Goal: Check status: Check status

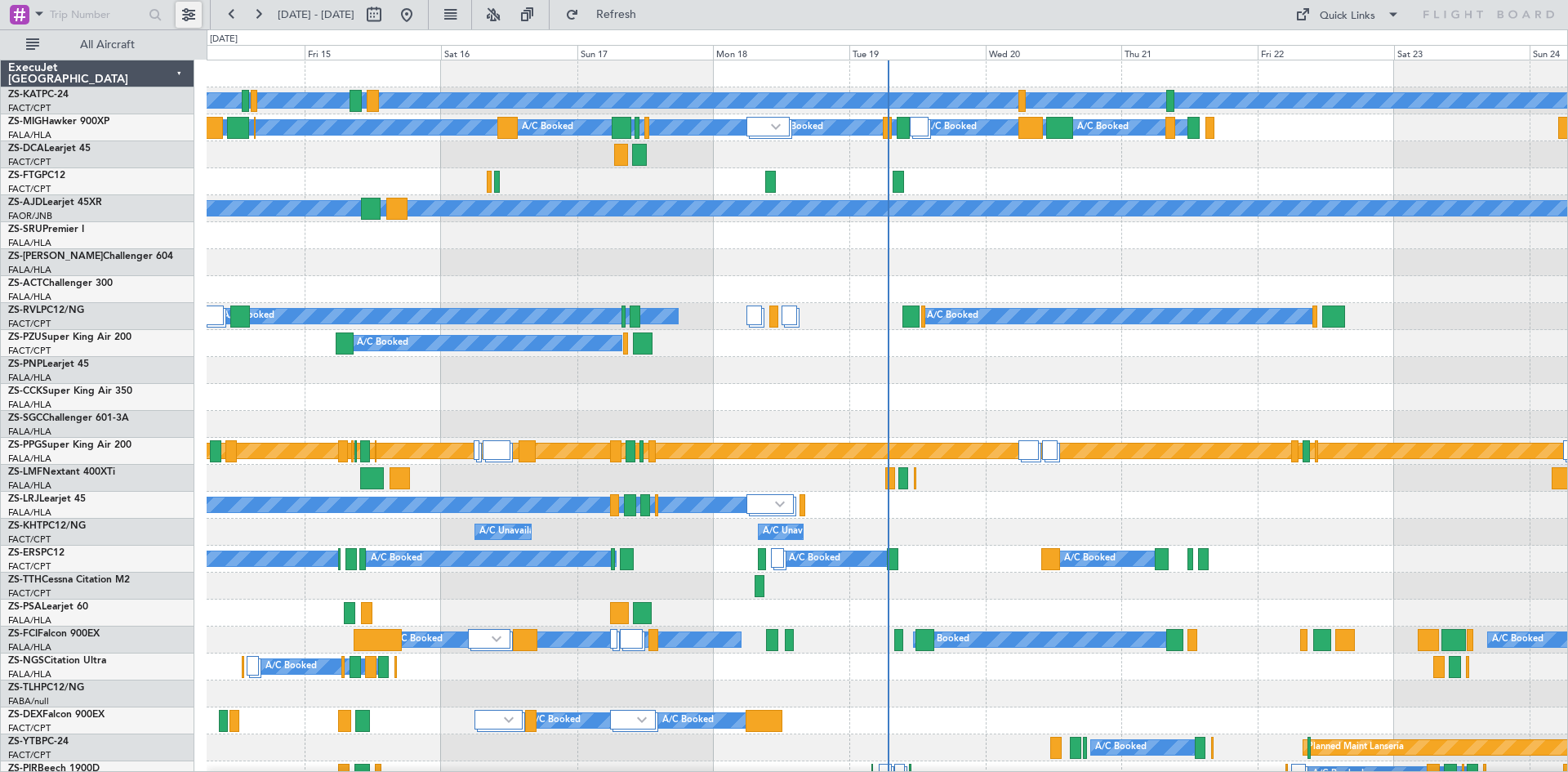
click at [188, 18] on button at bounding box center [188, 15] width 27 height 27
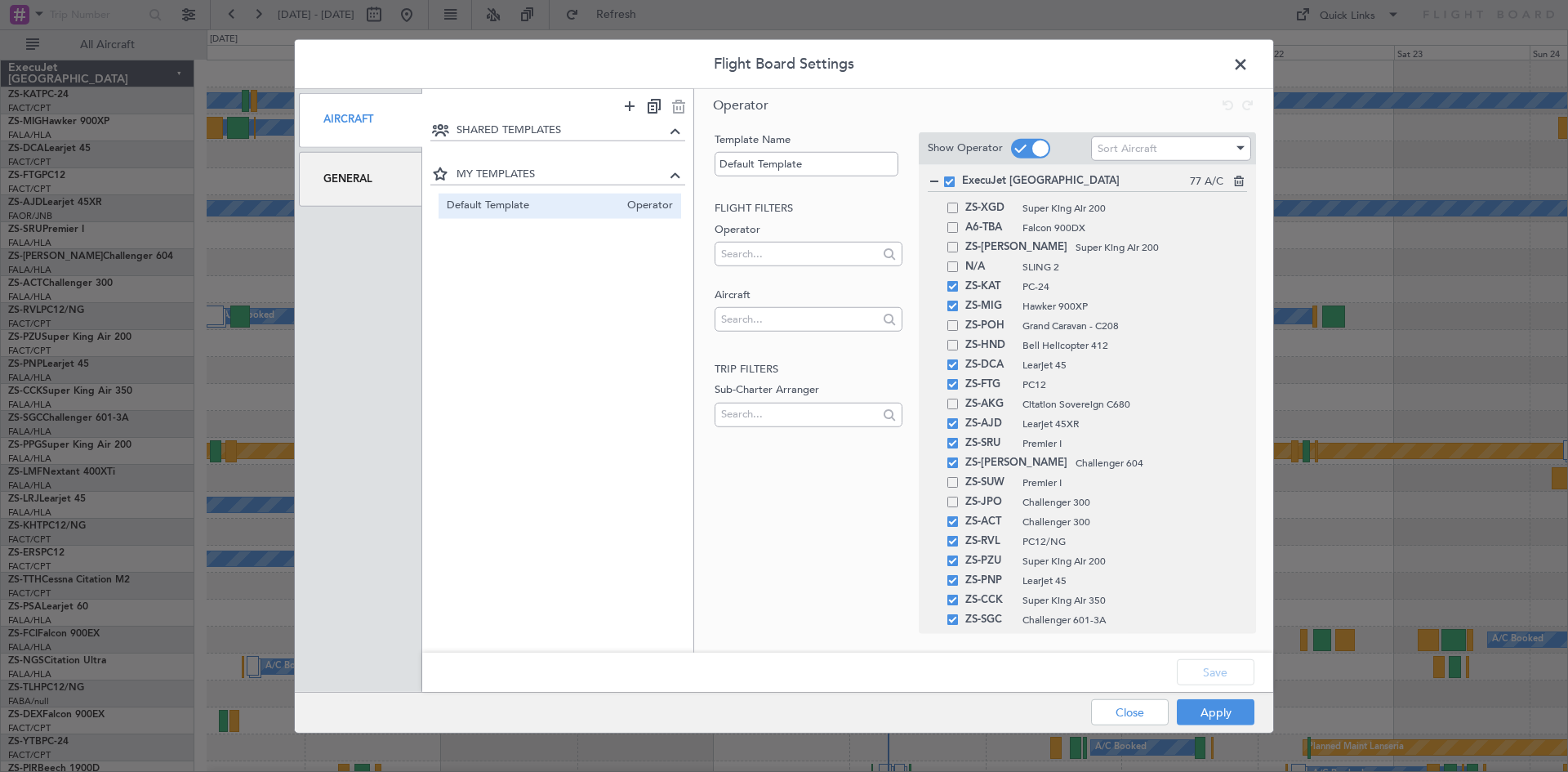
click at [354, 177] on div "General" at bounding box center [360, 179] width 123 height 55
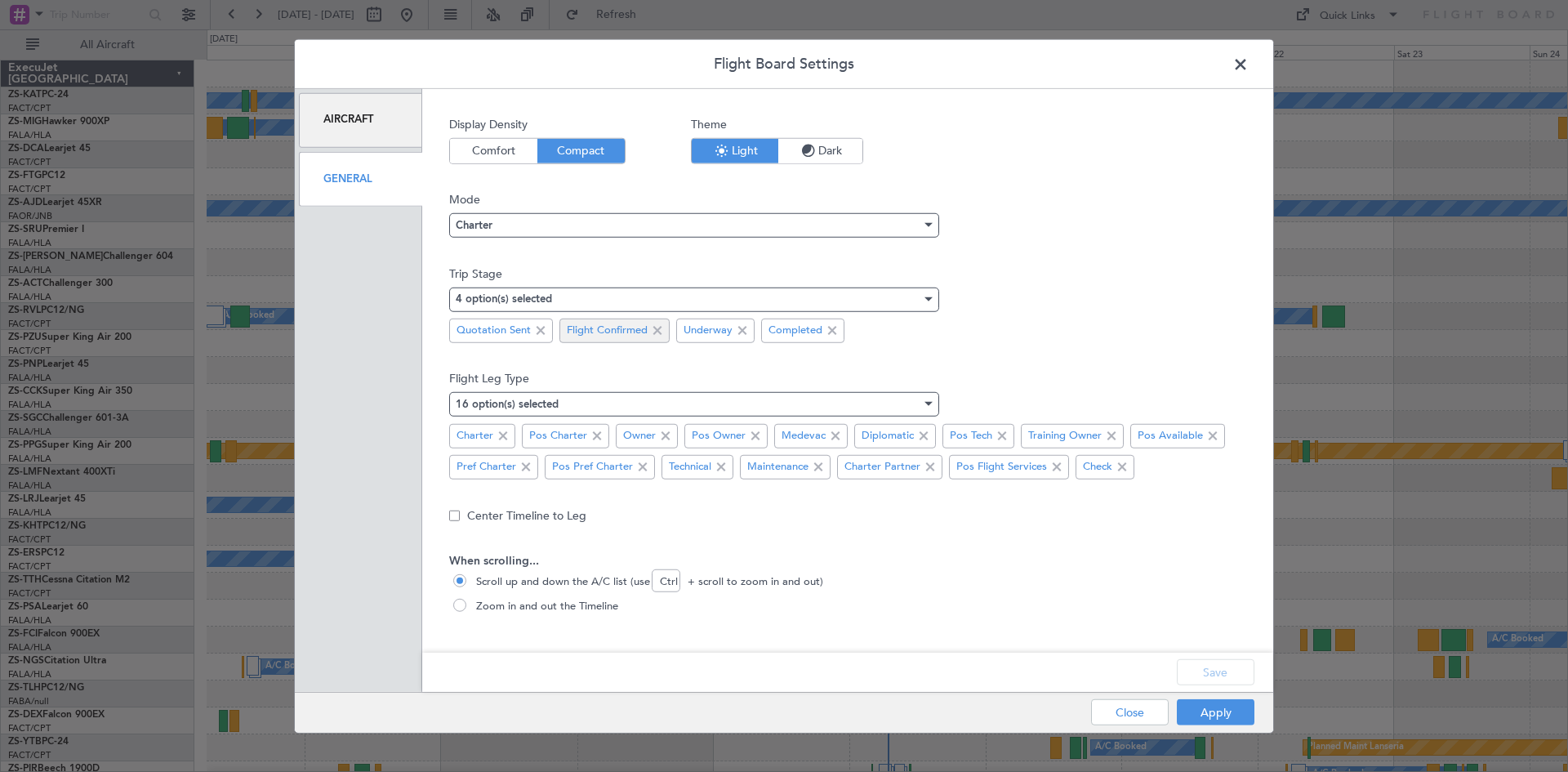
click at [540, 333] on span at bounding box center [540, 331] width 20 height 20
click at [1220, 676] on button "Save" at bounding box center [1215, 672] width 78 height 27
click at [1215, 714] on button "Apply" at bounding box center [1215, 712] width 78 height 27
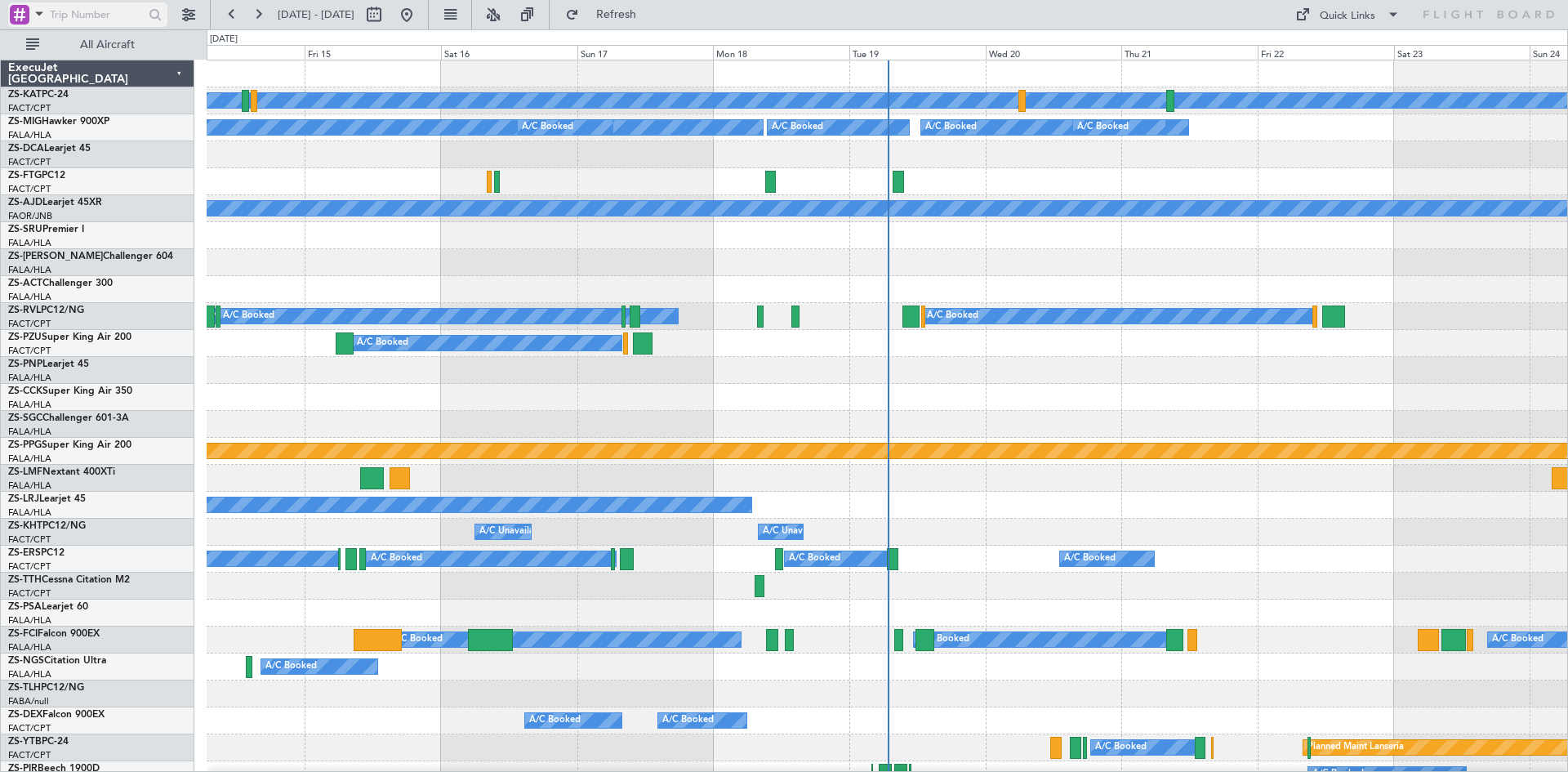
click at [38, 8] on span at bounding box center [39, 13] width 20 height 21
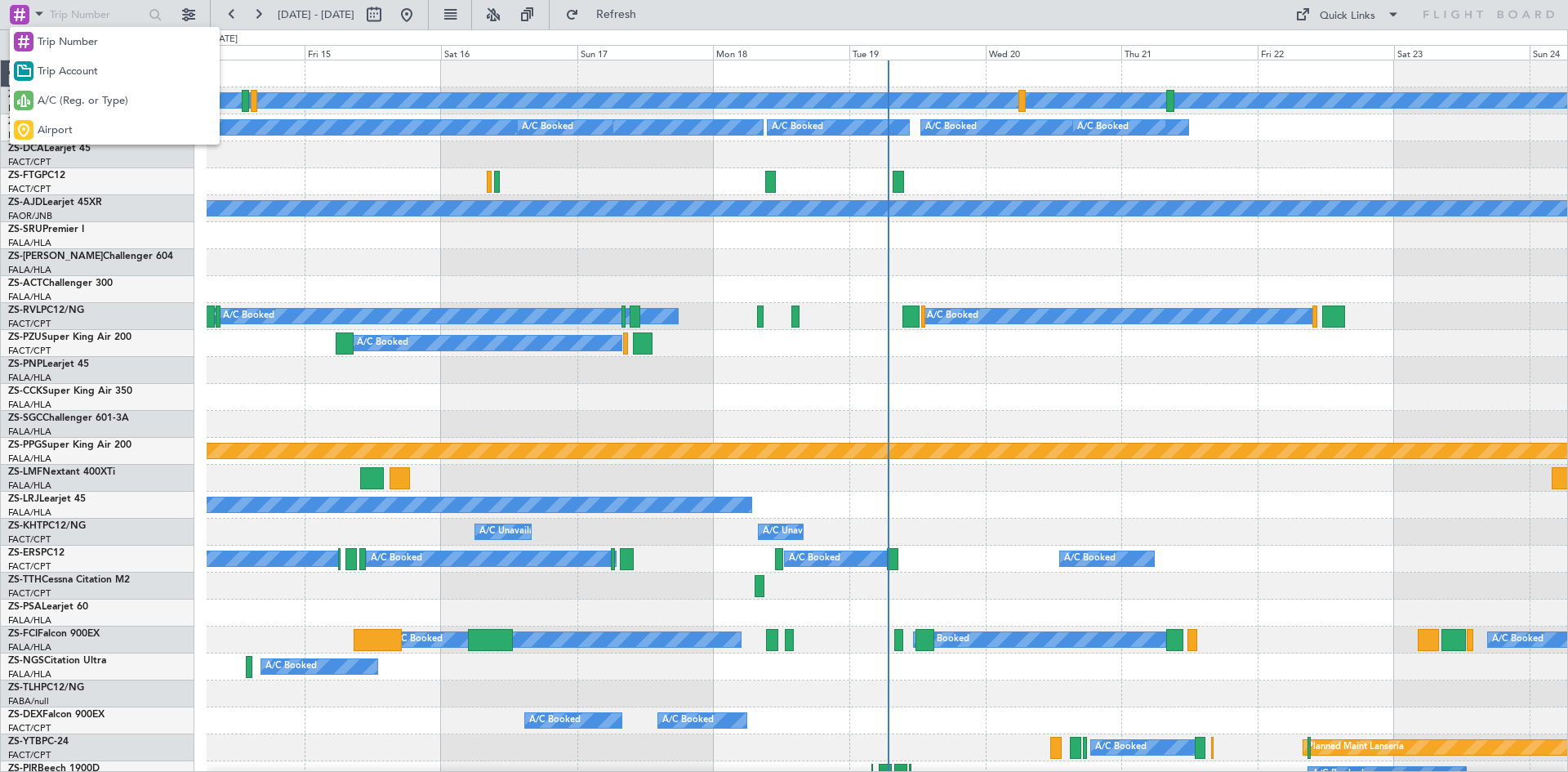
drag, startPoint x: 58, startPoint y: 103, endPoint x: 75, endPoint y: 48, distance: 57.6
click at [59, 101] on span "A/C (Reg. or Type)" at bounding box center [83, 101] width 91 height 17
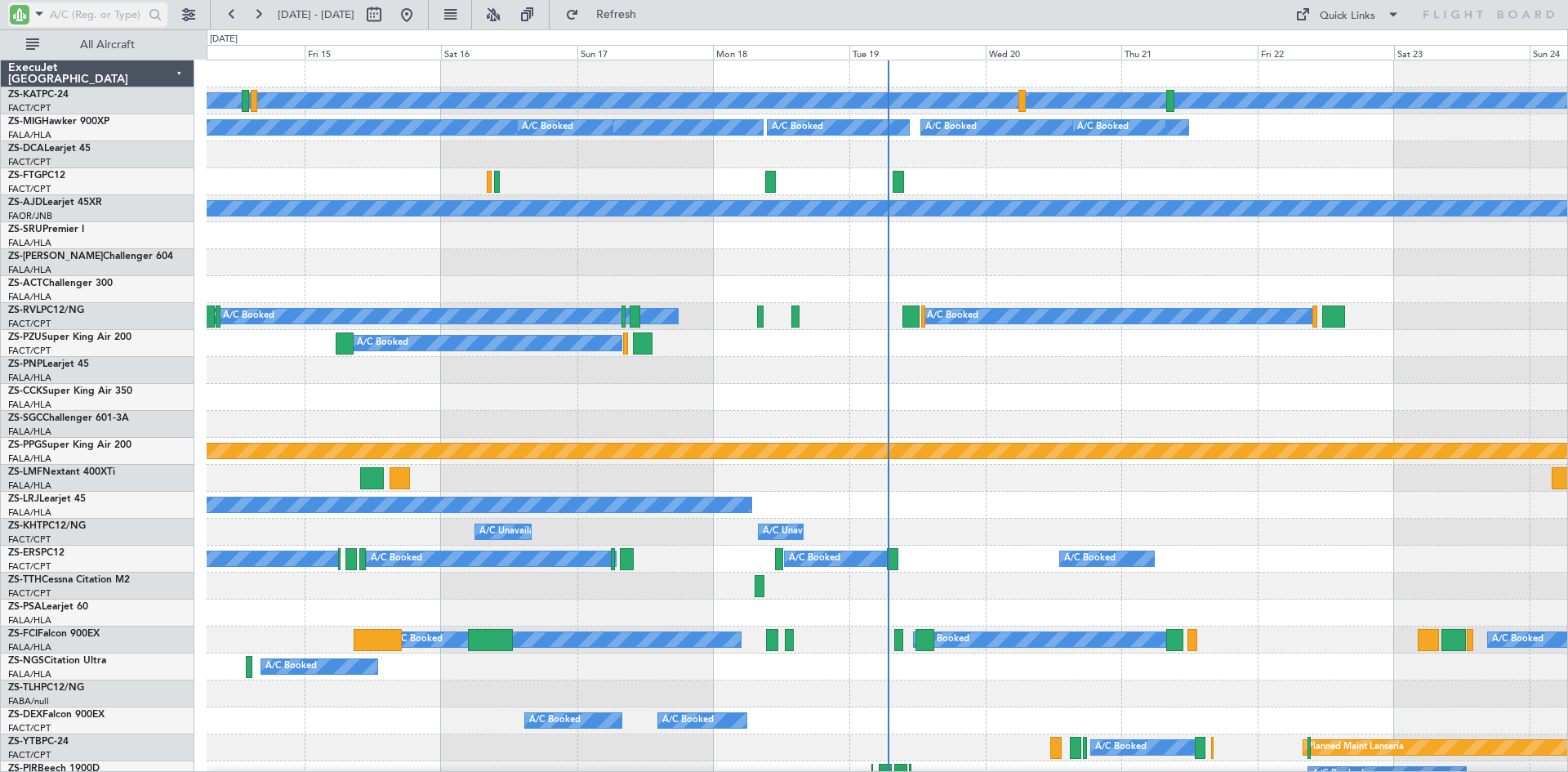
click at [74, 14] on input "text" at bounding box center [96, 14] width 94 height 25
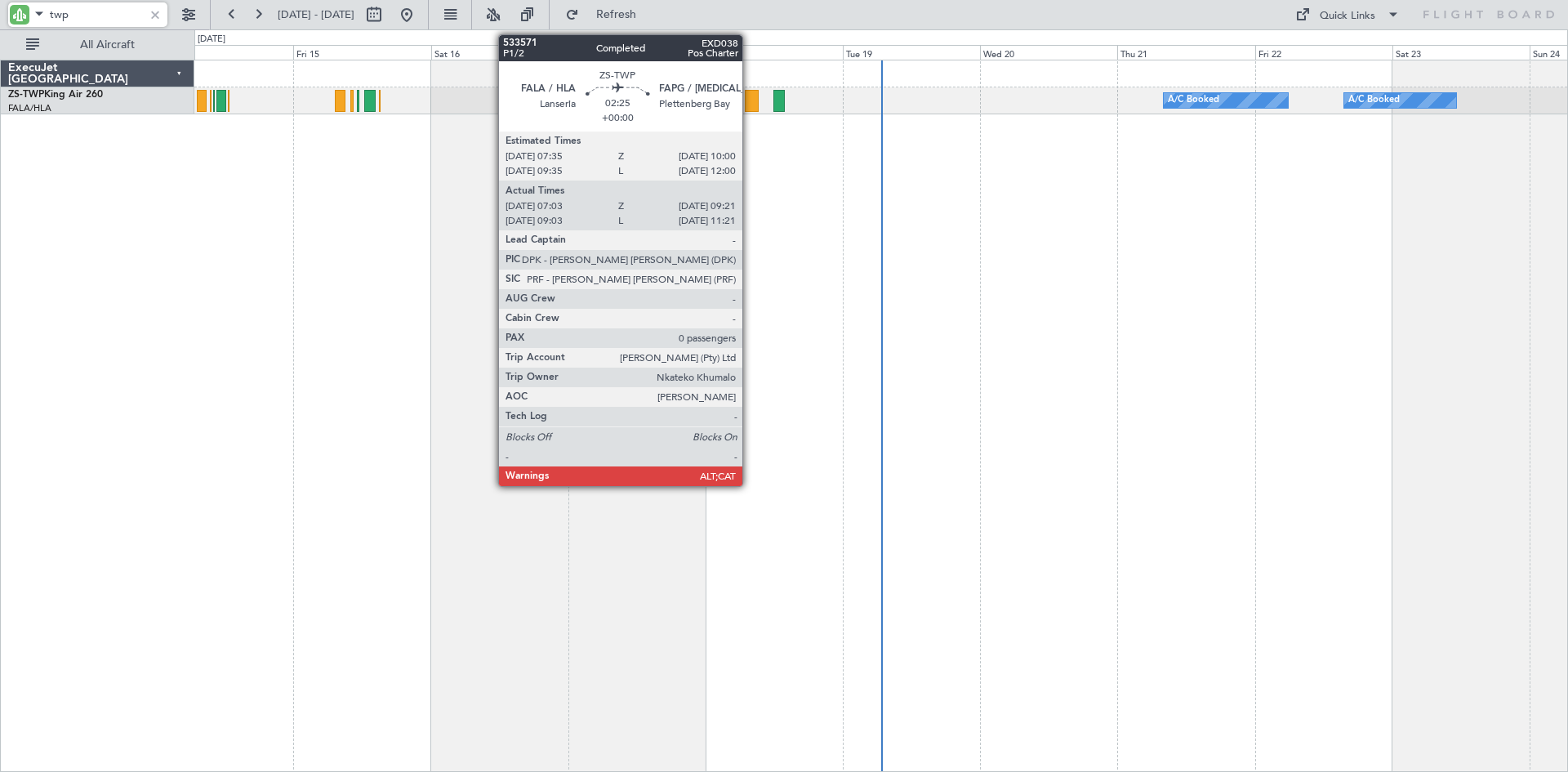
click at [750, 100] on div at bounding box center [752, 100] width 14 height 22
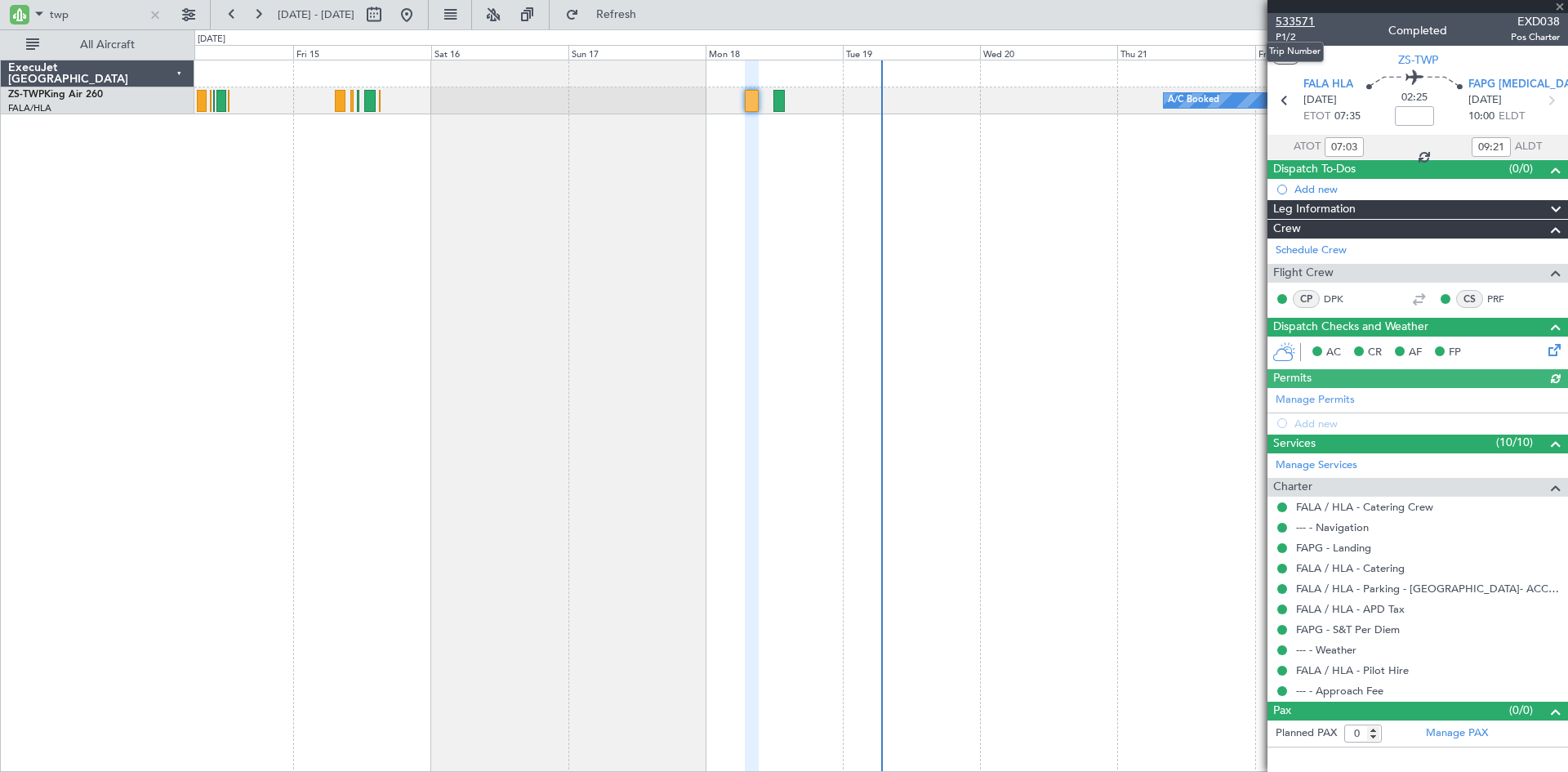
click at [1304, 21] on span "533571" at bounding box center [1295, 21] width 39 height 17
click at [98, 11] on input "twp" at bounding box center [96, 14] width 94 height 25
type input "t"
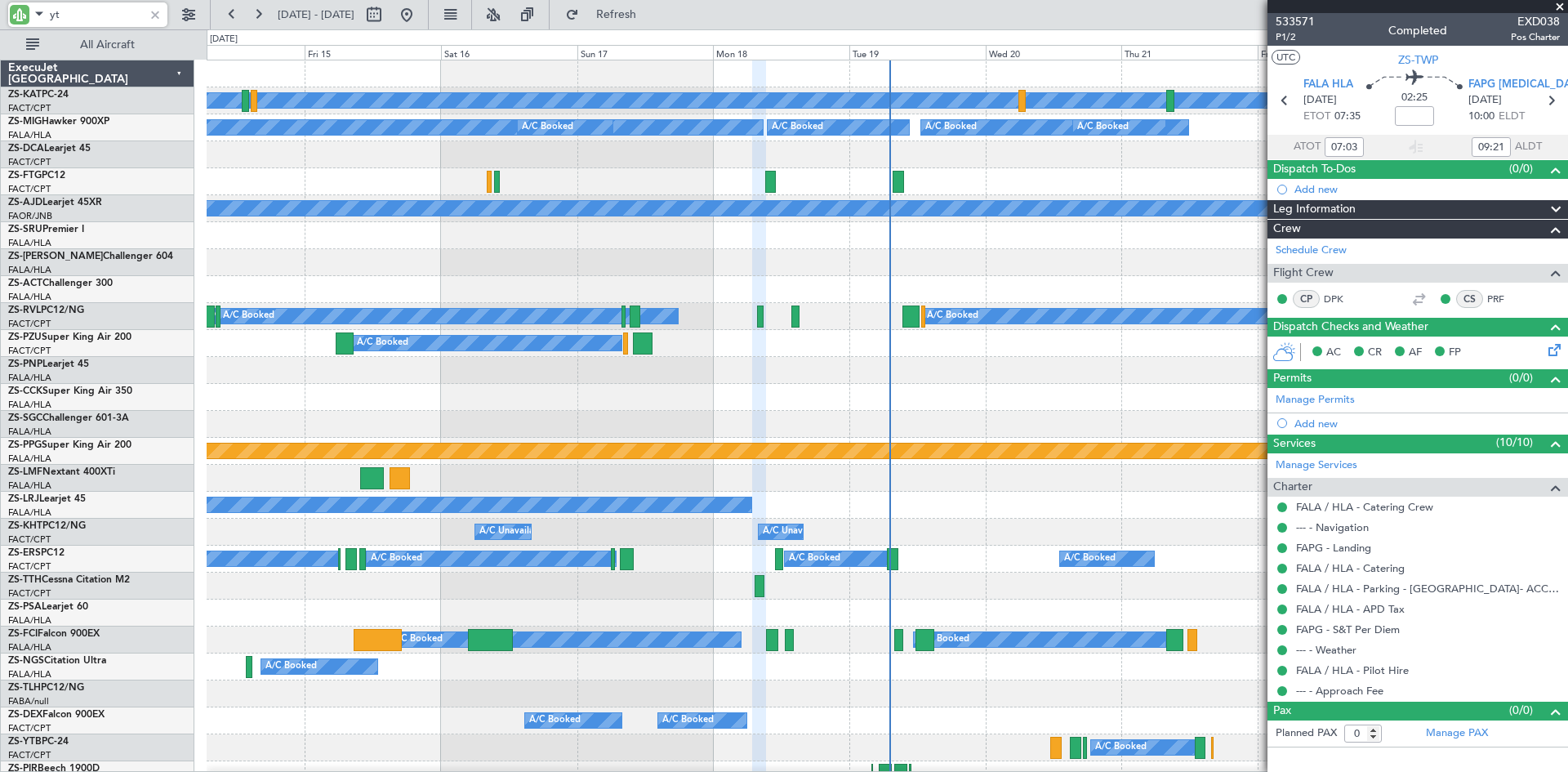
type input "ytb"
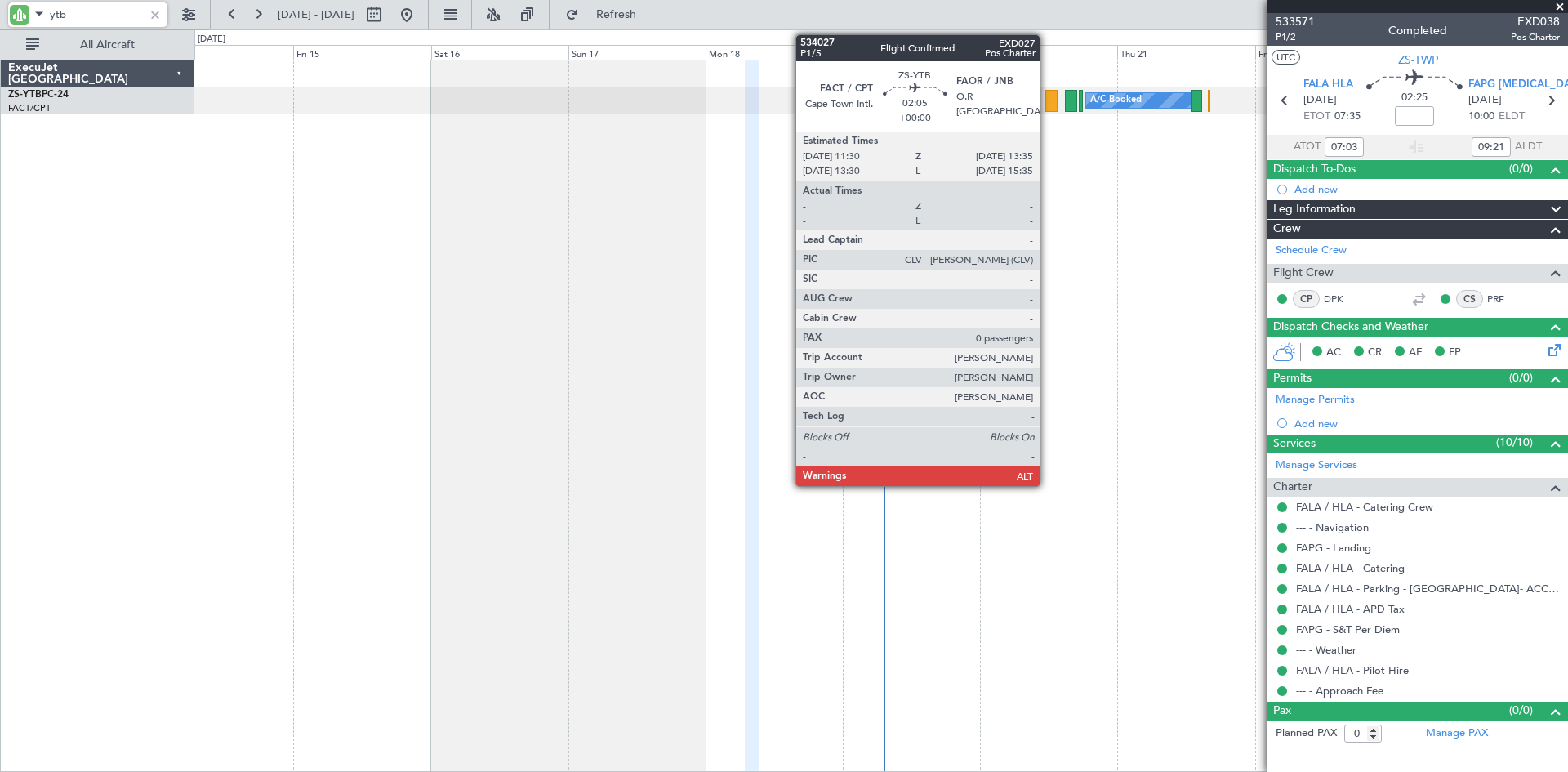
click at [1047, 97] on div at bounding box center [1051, 100] width 12 height 22
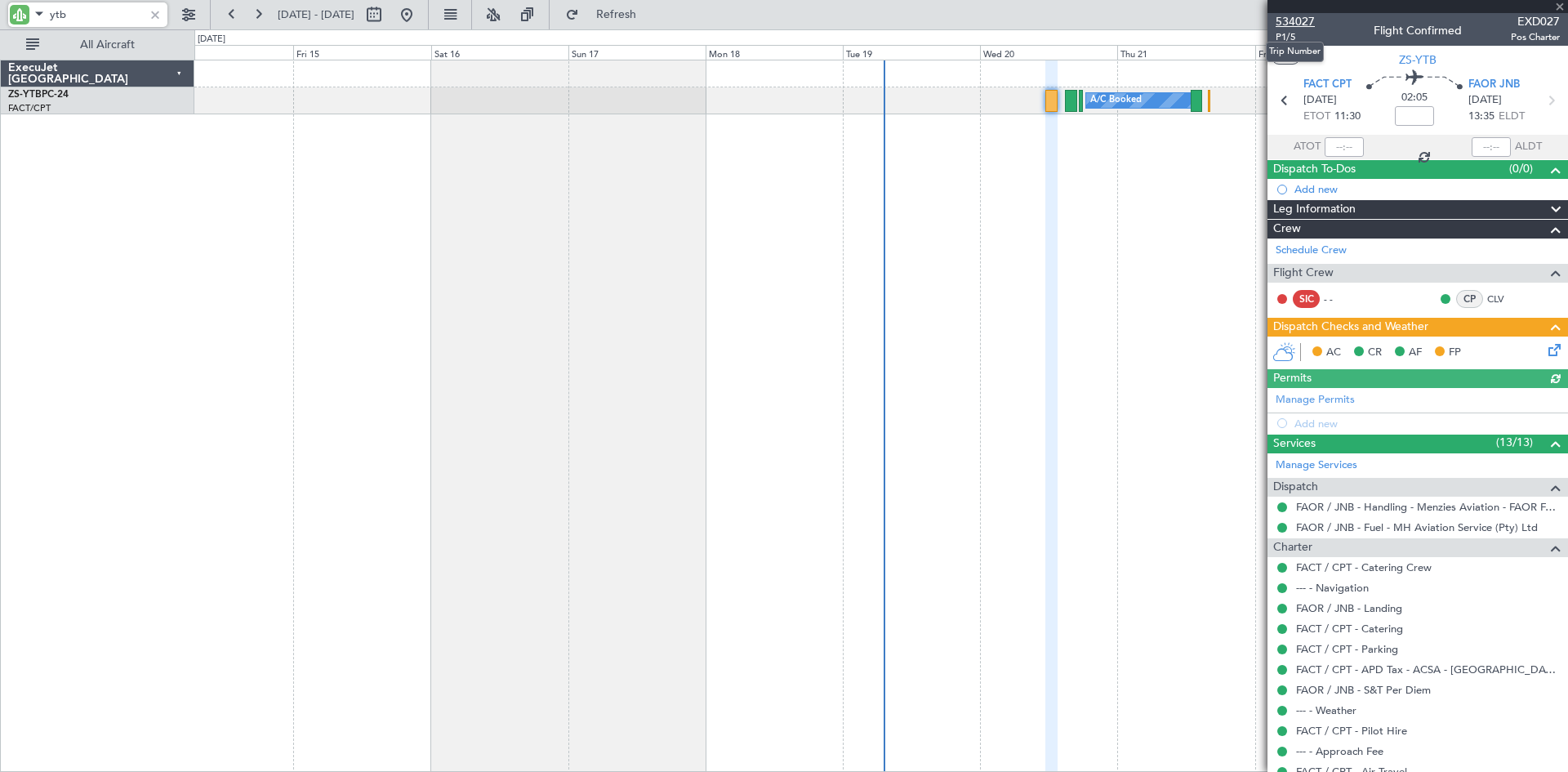
click at [1293, 21] on span "534027" at bounding box center [1295, 21] width 39 height 17
click at [83, 17] on input "ytb" at bounding box center [96, 14] width 94 height 25
type input "y"
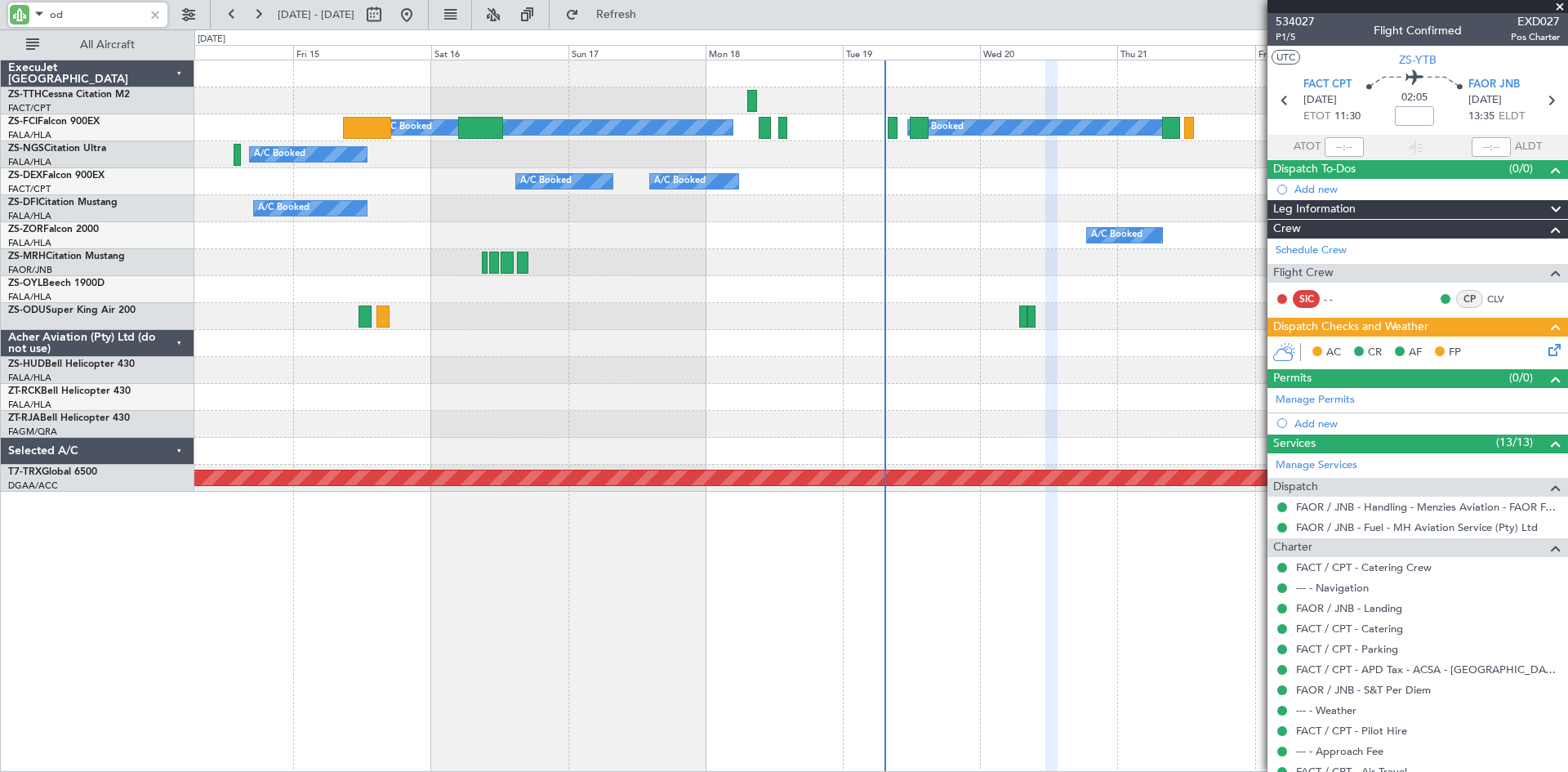
type input "odu"
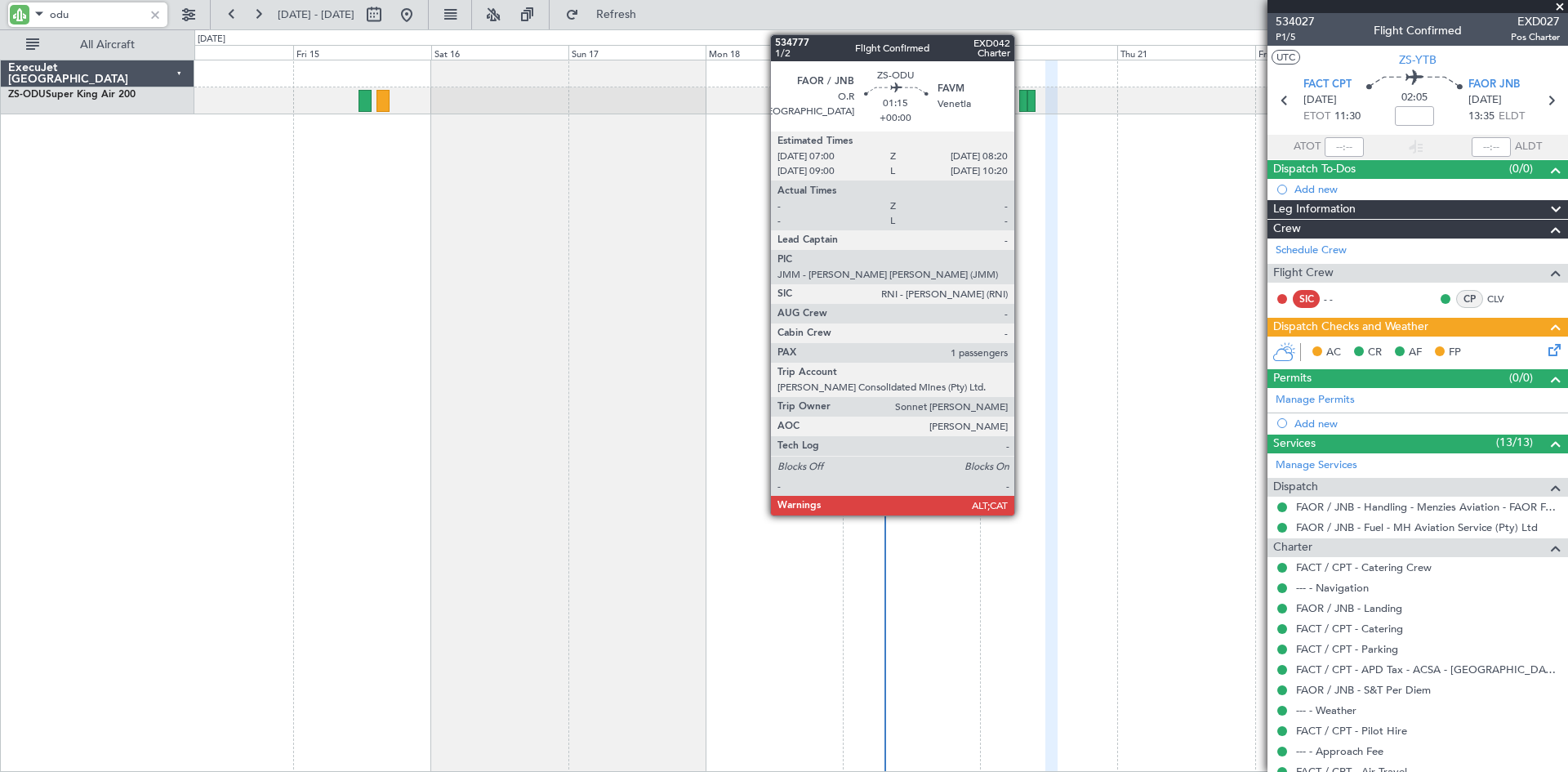
click at [1022, 96] on div at bounding box center [1023, 100] width 8 height 22
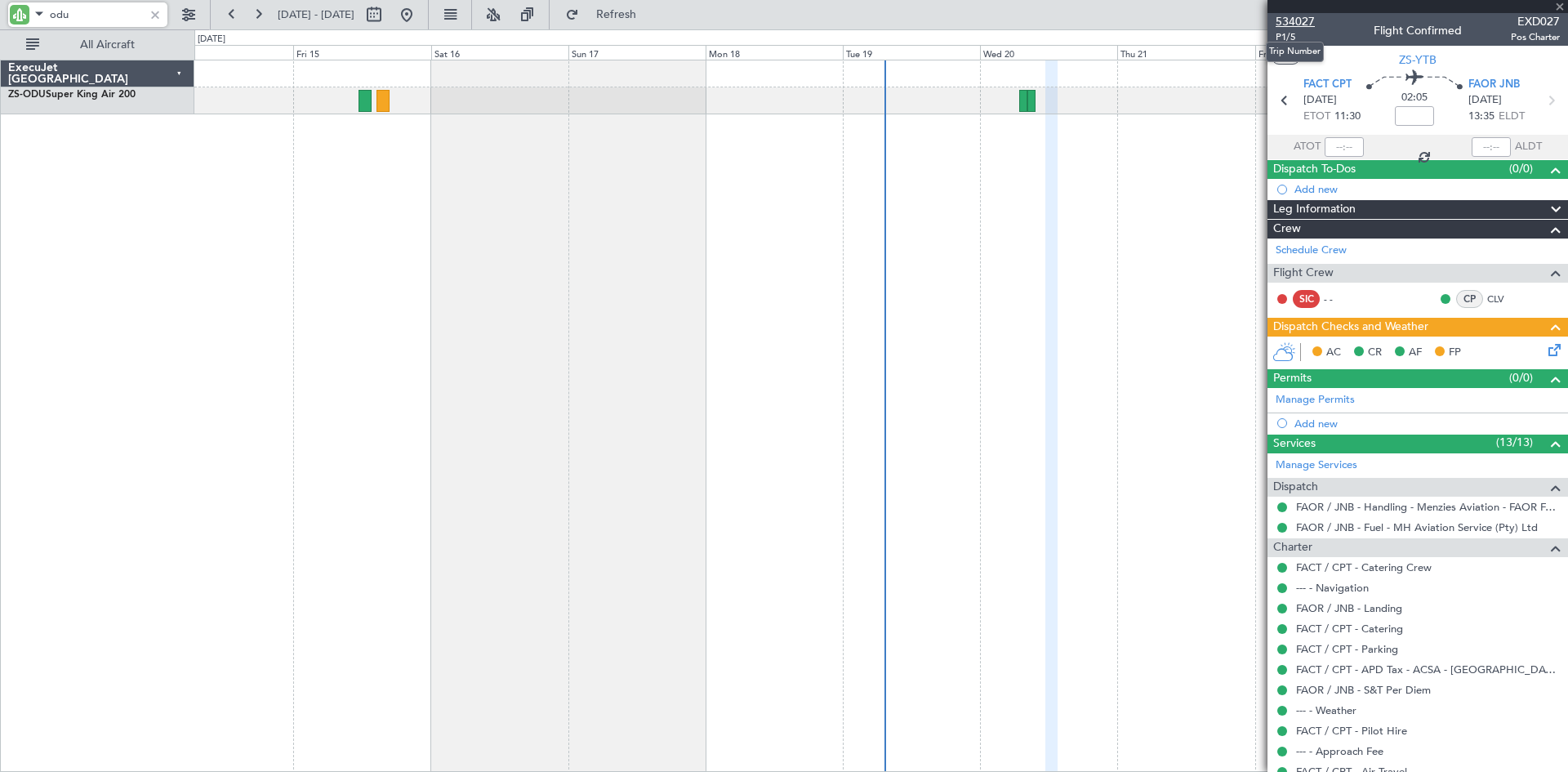
type input "1"
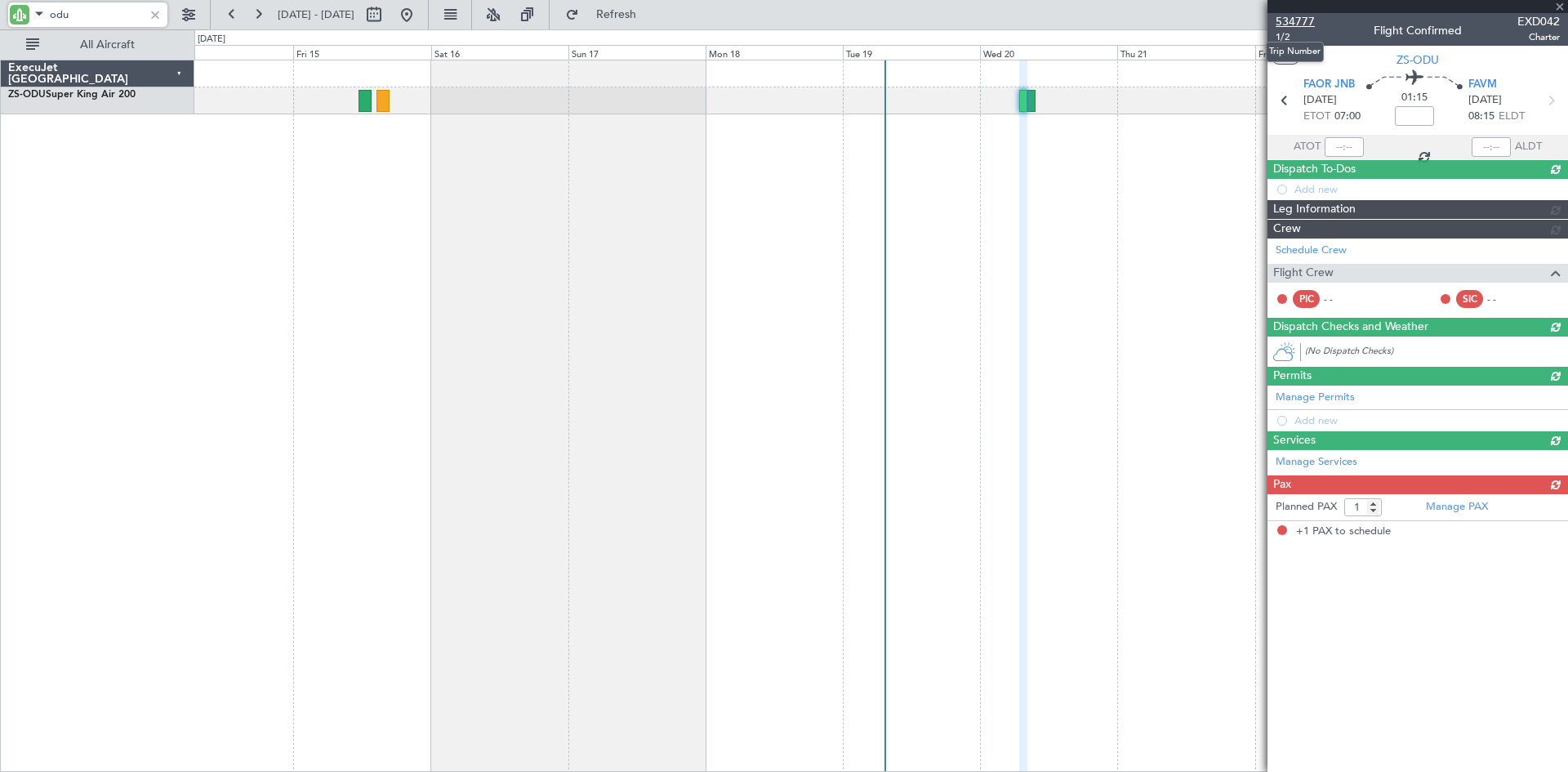
type input "odu"
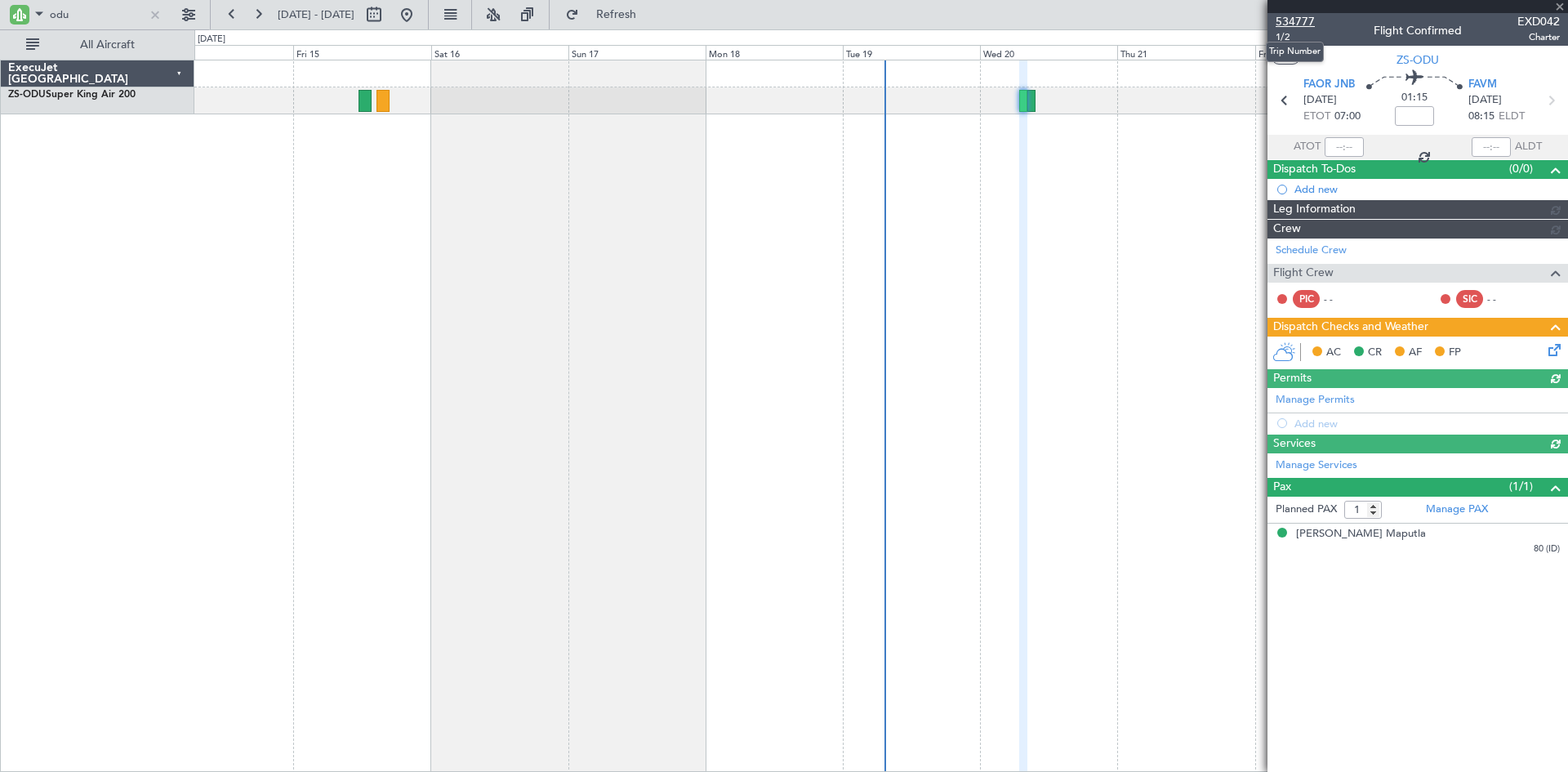
click at [1290, 22] on span "534777" at bounding box center [1295, 21] width 39 height 17
